Goal: Navigation & Orientation: Find specific page/section

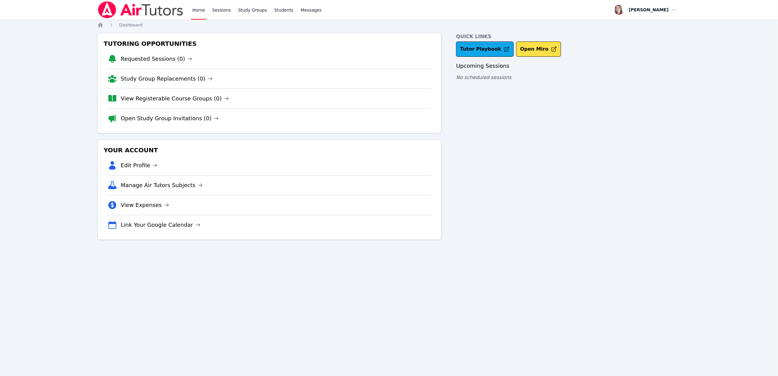
click at [400, 129] on div "Tutoring Opportunities Requested Sessions (0) Study Group Replacements (0) View…" at bounding box center [269, 83] width 344 height 100
click at [463, 9] on div "Home Sessions Study Groups Students Messages Open user menu Sara Brinkley Open …" at bounding box center [389, 10] width 584 height 20
click at [563, 171] on div "Quick Links Tutor Playbook Open Miro Upcoming Sessions No scheduled sessions" at bounding box center [568, 136] width 225 height 207
